Goal: Information Seeking & Learning: Learn about a topic

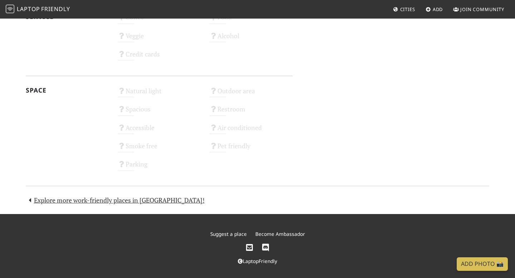
scroll to position [397, 0]
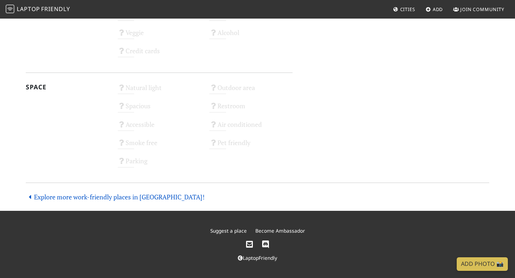
click at [47, 193] on link "Explore more work-friendly places in [GEOGRAPHIC_DATA]!" at bounding box center [115, 197] width 179 height 9
click at [143, 193] on link "Explore more work-friendly places in Singapore!" at bounding box center [115, 197] width 179 height 9
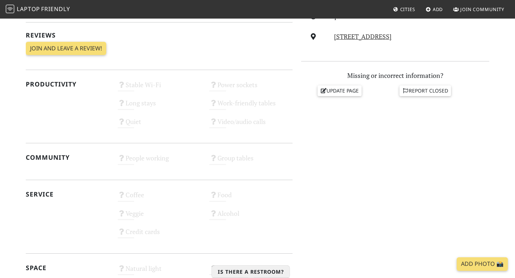
scroll to position [0, 0]
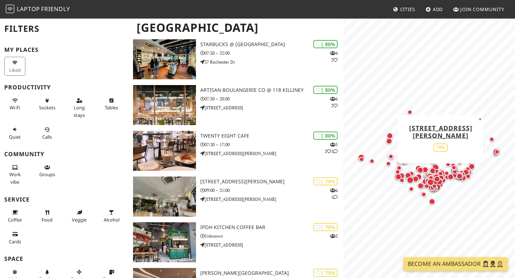
scroll to position [1130, 0]
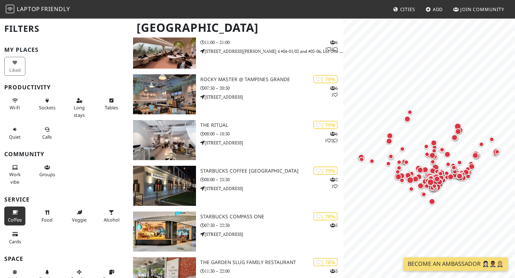
click at [11, 213] on button "Coffee" at bounding box center [14, 216] width 21 height 19
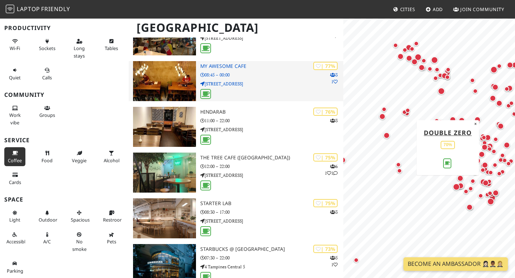
scroll to position [872, 0]
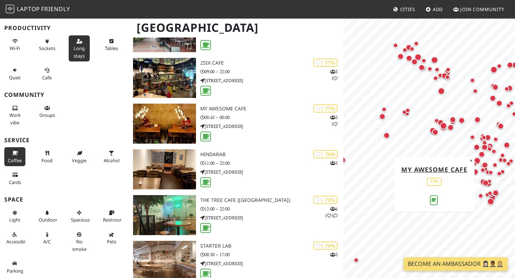
click at [80, 52] on span "Long stays" at bounding box center [79, 52] width 11 height 14
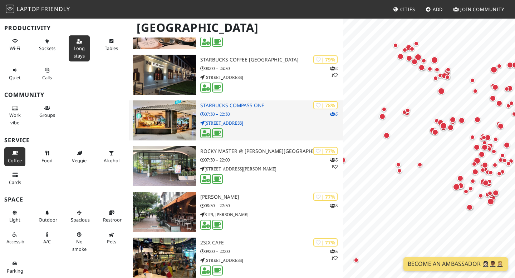
scroll to position [0, 0]
click at [255, 114] on p "07:30 – 22:30" at bounding box center [271, 114] width 143 height 7
